Goal: Navigation & Orientation: Find specific page/section

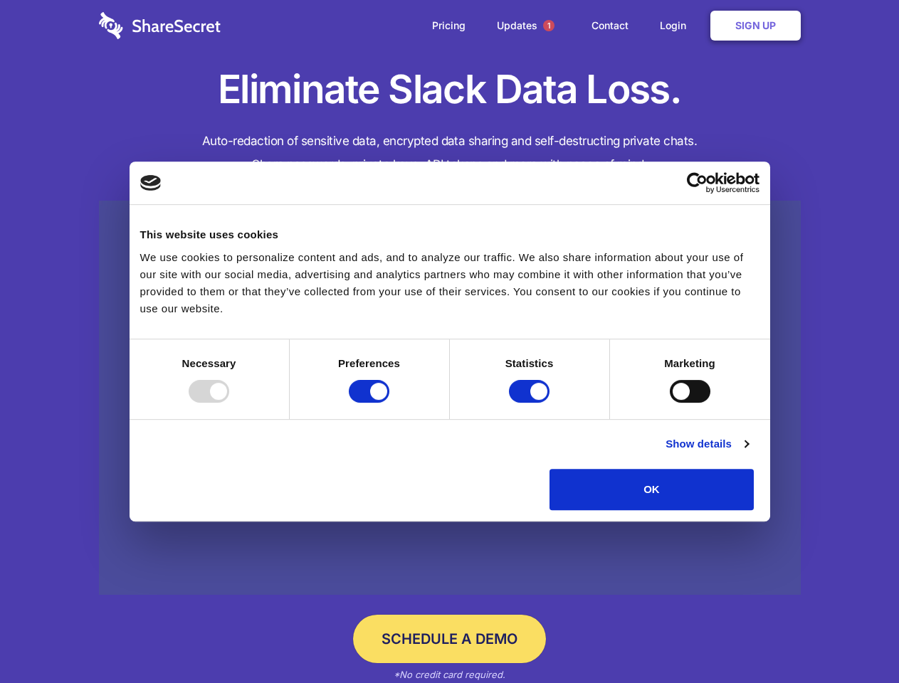
click at [229, 403] on div at bounding box center [209, 391] width 41 height 23
click at [389, 403] on input "Preferences" at bounding box center [369, 391] width 41 height 23
checkbox input "false"
click at [531, 403] on input "Statistics" at bounding box center [529, 391] width 41 height 23
checkbox input "false"
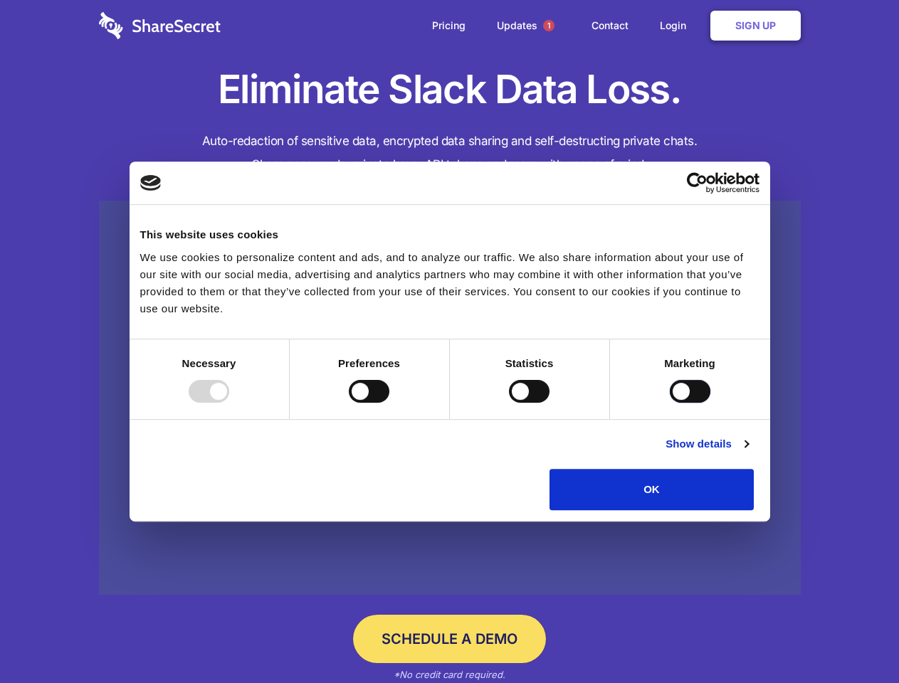
click at [669, 403] on input "Marketing" at bounding box center [689, 391] width 41 height 23
checkbox input "true"
click at [748, 452] on link "Show details" at bounding box center [706, 443] width 83 height 17
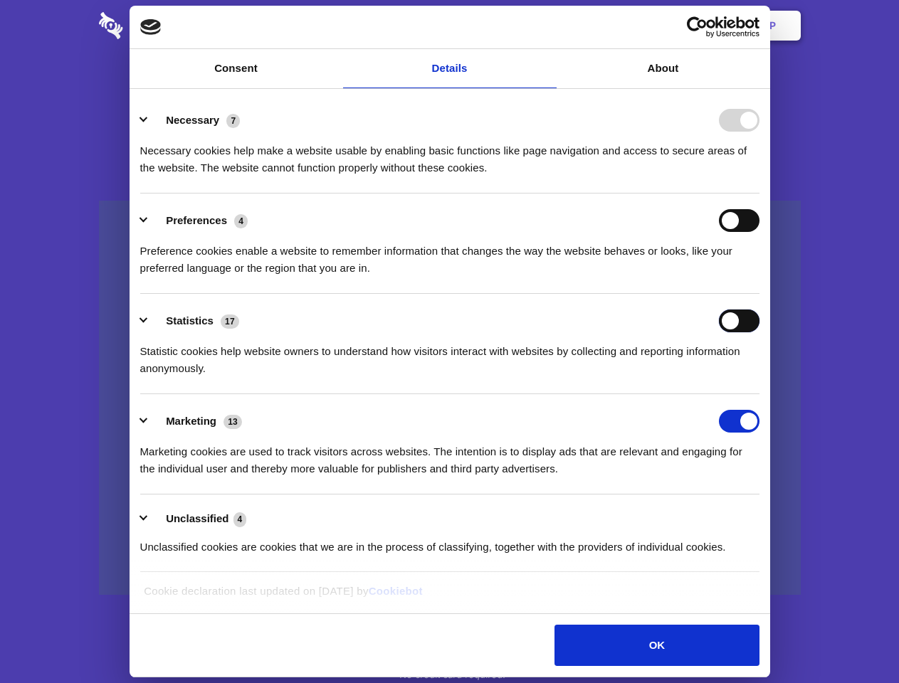
click at [759, 377] on div "Statistics 17 Statistic cookies help website owners to understand how visitors …" at bounding box center [449, 343] width 619 height 68
click at [548, 26] on span "1" at bounding box center [548, 25] width 11 height 11
